Goal: Information Seeking & Learning: Compare options

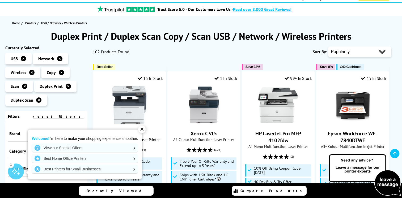
scroll to position [53, 0]
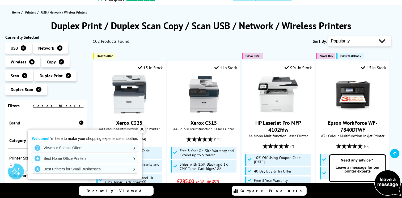
click at [142, 130] on div "✕" at bounding box center [141, 129] width 7 height 7
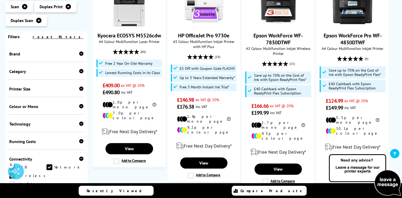
scroll to position [595, 0]
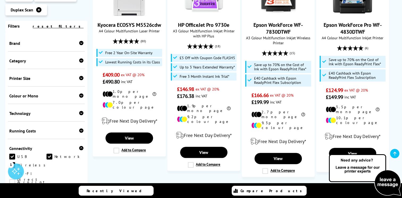
click at [212, 185] on link "2" at bounding box center [212, 192] width 14 height 14
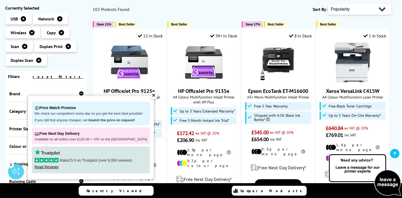
scroll to position [96, 0]
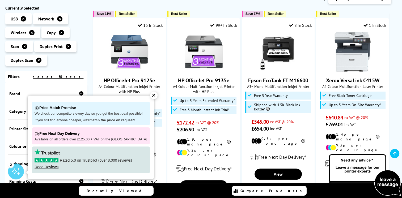
click at [150, 95] on div "✕" at bounding box center [153, 95] width 7 height 7
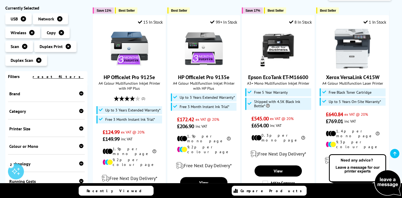
scroll to position [117, 0]
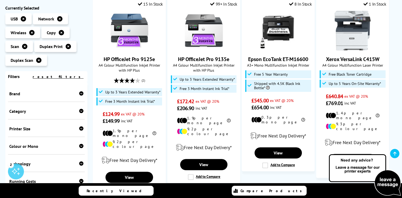
click at [81, 93] on icon at bounding box center [81, 93] width 4 height 4
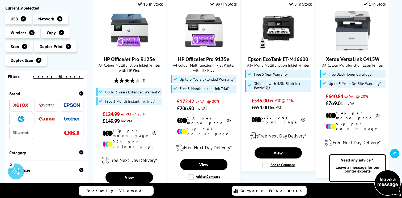
click at [68, 119] on img at bounding box center [72, 119] width 16 height 4
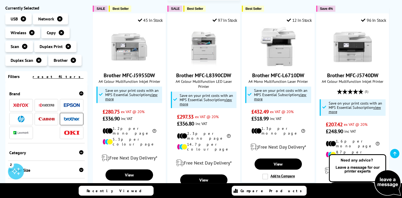
scroll to position [322, 0]
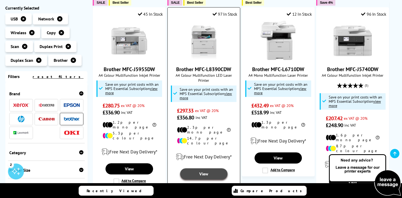
click at [192, 168] on link "View" at bounding box center [203, 173] width 47 height 11
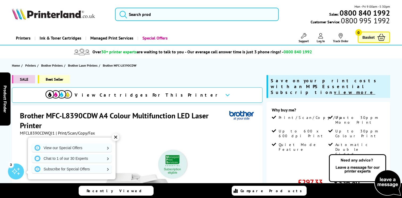
click at [115, 138] on div "✕" at bounding box center [115, 137] width 7 height 7
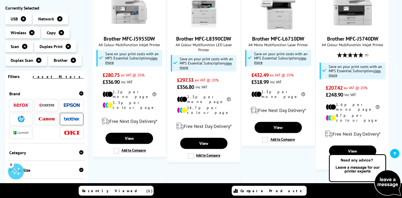
scroll to position [354, 0]
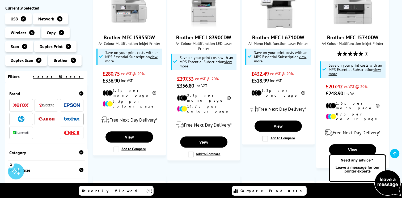
click at [91, 105] on div "Popularity Rating Price - Low to High Price - High to Low Running Costs - Low t…" at bounding box center [241, 60] width 309 height 653
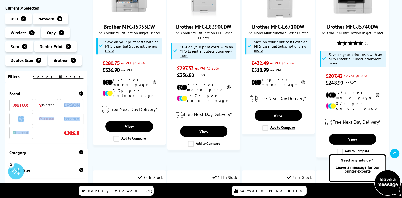
drag, startPoint x: 86, startPoint y: 112, endPoint x: 87, endPoint y: 127, distance: 14.9
click at [87, 127] on div "Brand A3 A4" at bounding box center [46, 167] width 82 height 171
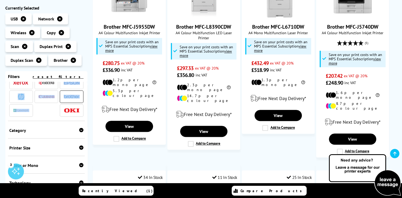
scroll to position [45, 0]
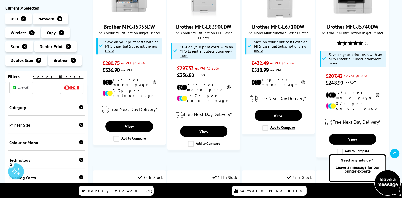
click at [76, 139] on div "Colour or Mono Colour Mono" at bounding box center [46, 142] width 77 height 18
click at [79, 143] on icon at bounding box center [81, 142] width 4 height 4
click at [51, 152] on link "Mono" at bounding box center [64, 151] width 37 height 6
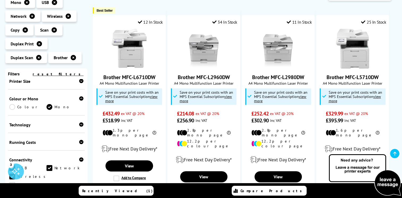
scroll to position [100, 0]
